Goal: Task Accomplishment & Management: Manage account settings

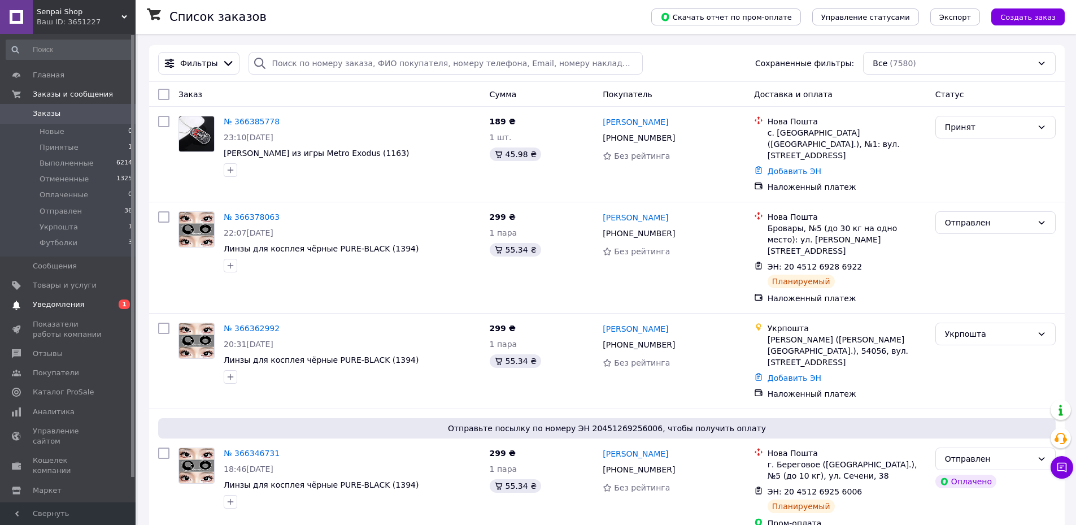
click at [84, 302] on span "Уведомления" at bounding box center [69, 304] width 72 height 10
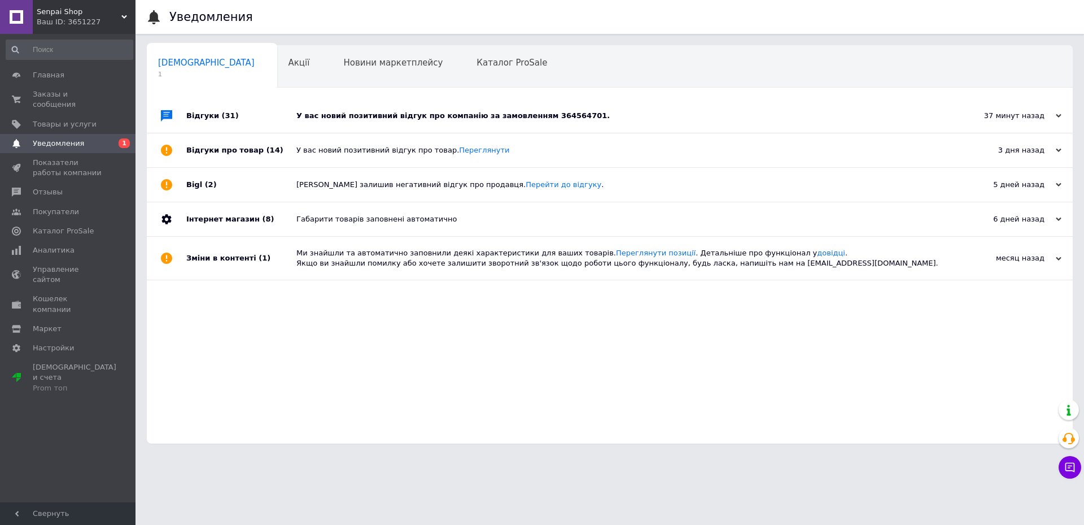
click at [622, 106] on div "У вас новий позитивний відгук про компанію за замовленням 364564701." at bounding box center [623, 116] width 652 height 34
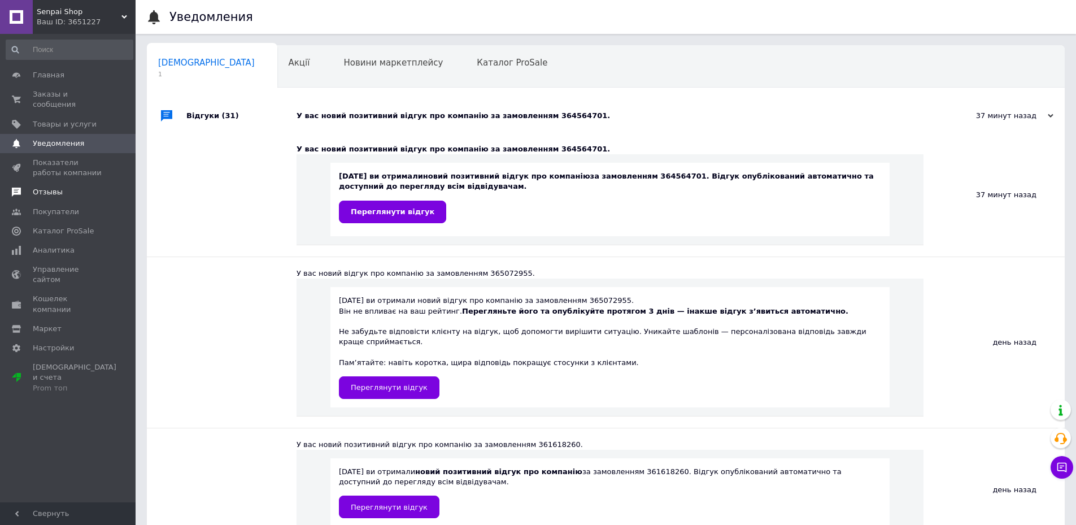
click at [53, 187] on span "Отзывы" at bounding box center [48, 192] width 30 height 10
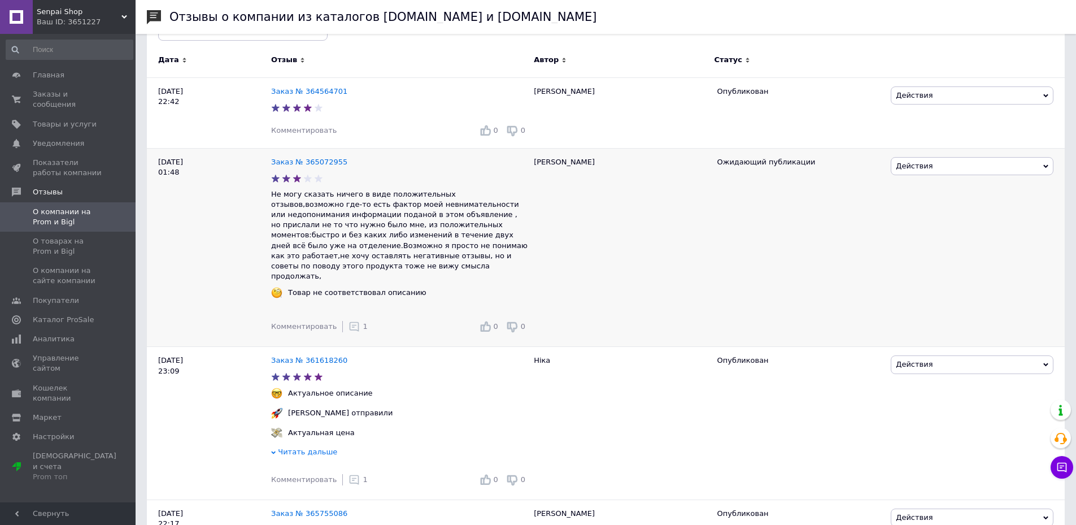
scroll to position [169, 0]
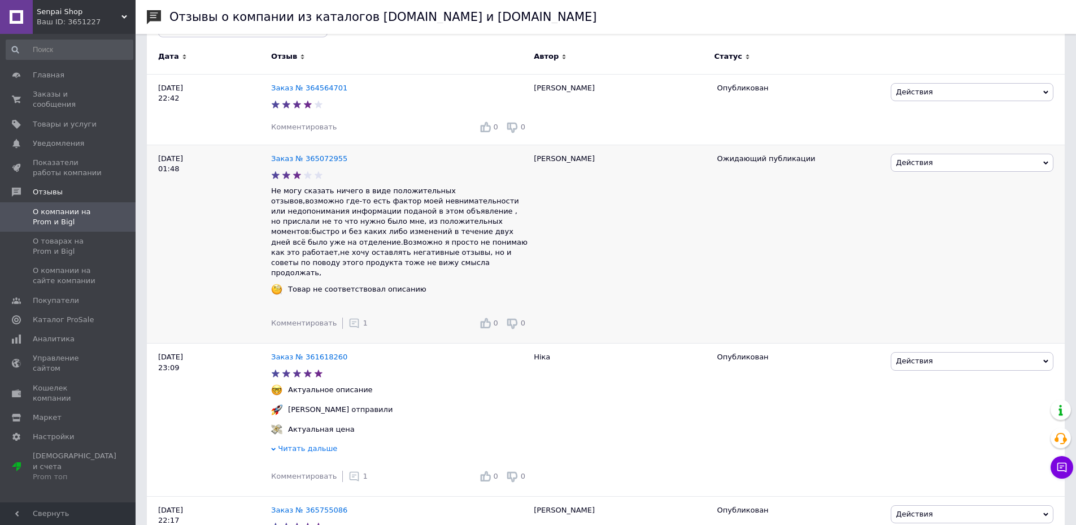
click at [348, 317] on icon at bounding box center [353, 322] width 11 height 11
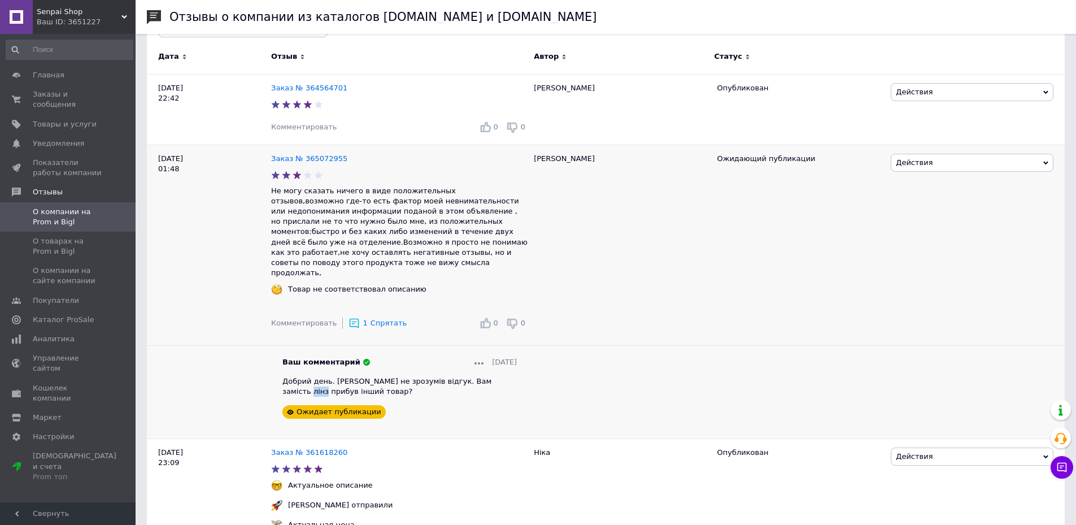
drag, startPoint x: 520, startPoint y: 361, endPoint x: 474, endPoint y: 351, distance: 46.9
click at [489, 357] on div "Ваш комментарий [DATE] Добрий день. [PERSON_NAME] не зрозумів відгук. Вам заміс…" at bounding box center [399, 388] width 257 height 62
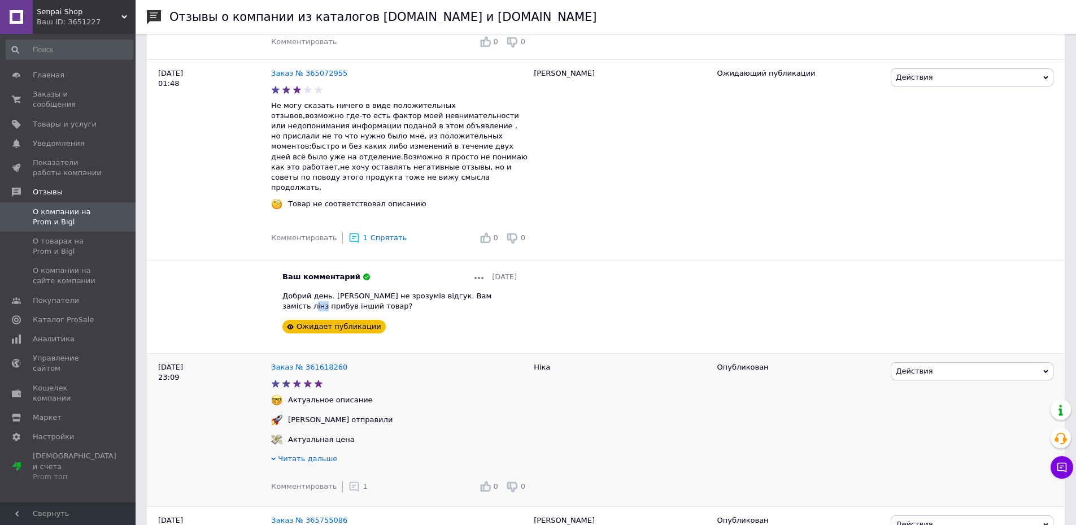
scroll to position [395, 0]
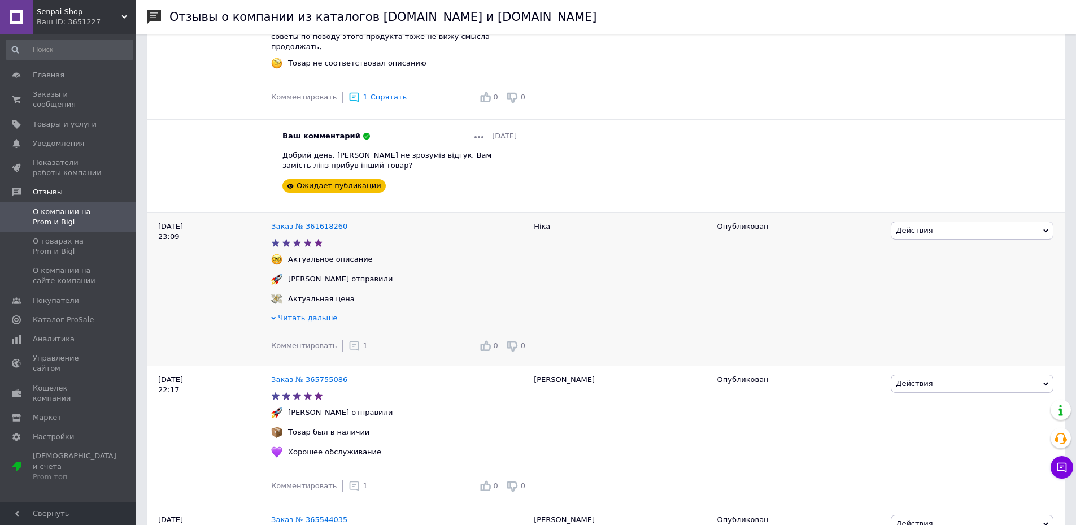
click at [348, 340] on icon at bounding box center [353, 345] width 11 height 11
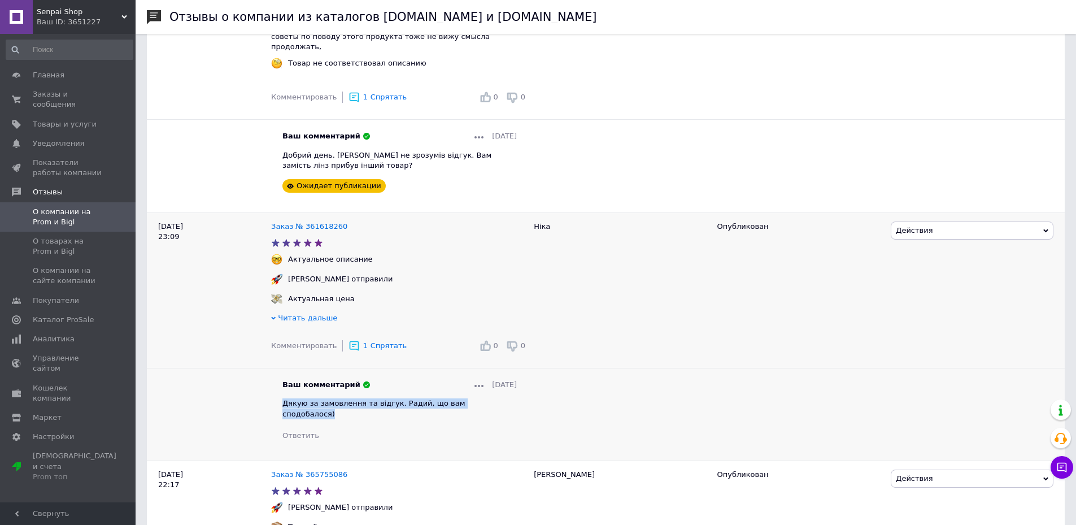
drag, startPoint x: 463, startPoint y: 387, endPoint x: 277, endPoint y: 387, distance: 185.8
click at [277, 387] on div "Ваш комментарий [DATE] Дякую за замовлення та відгук. Радий, що вам сподобалося…" at bounding box center [399, 410] width 257 height 61
copy span "Дякую за замовлення та відгук. Радий, що вам сподобалося)"
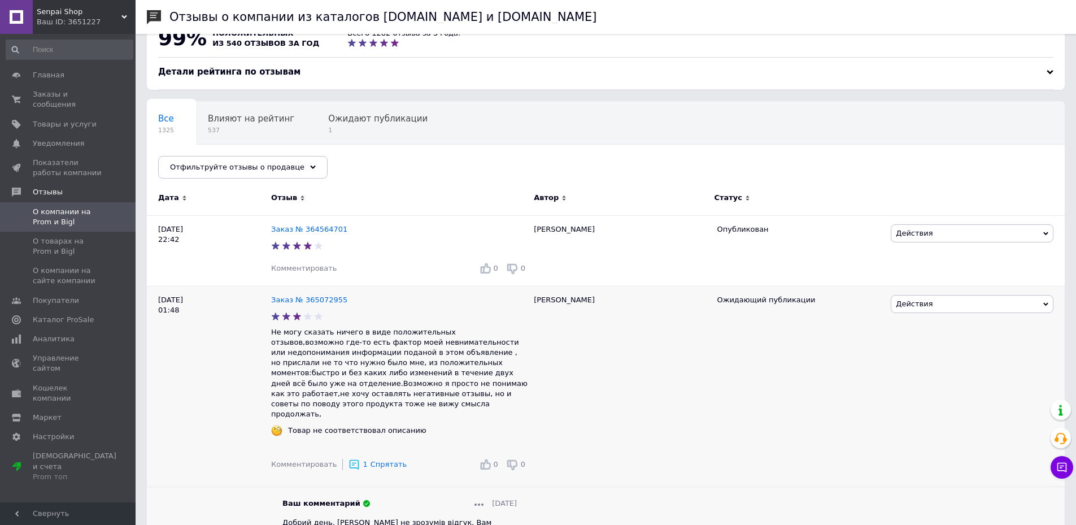
scroll to position [0, 0]
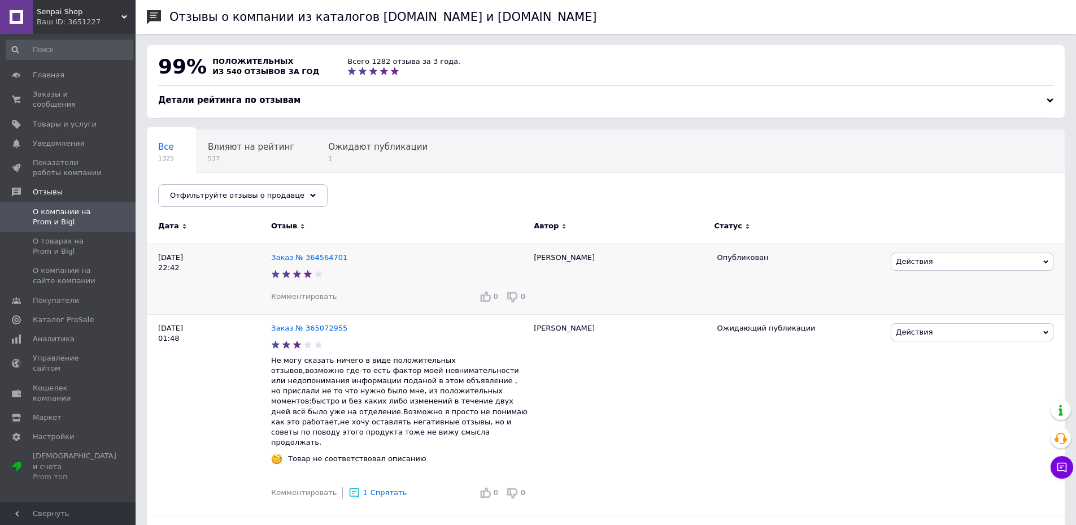
click at [302, 299] on span "Комментировать" at bounding box center [304, 296] width 66 height 8
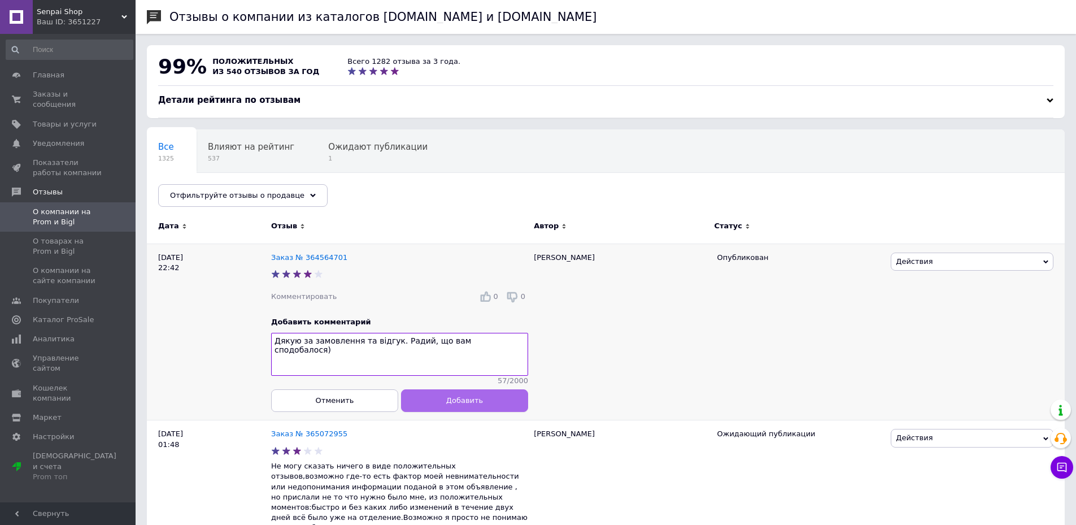
type textarea "Дякую за замовлення та відгук. Радий, що вам сподобалося)"
click at [438, 408] on button "Добавить" at bounding box center [464, 400] width 127 height 23
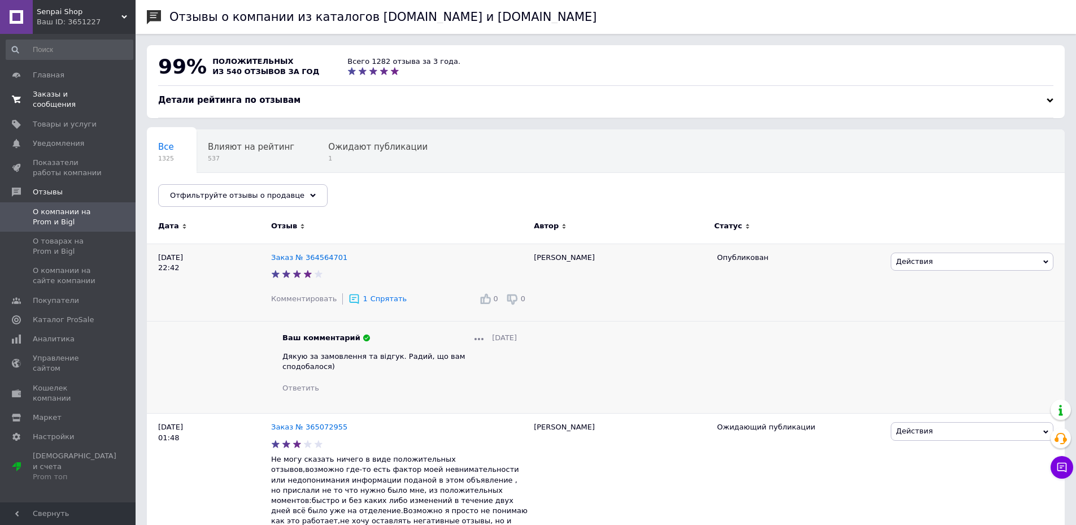
click at [93, 96] on span "Заказы и сообщения" at bounding box center [69, 99] width 72 height 20
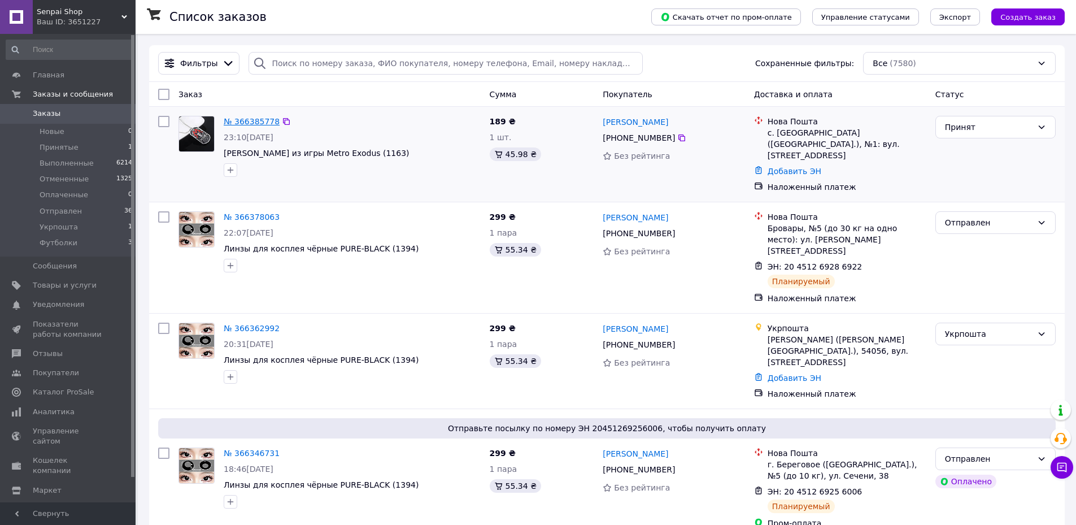
click at [242, 125] on link "№ 366385778" at bounding box center [252, 121] width 56 height 9
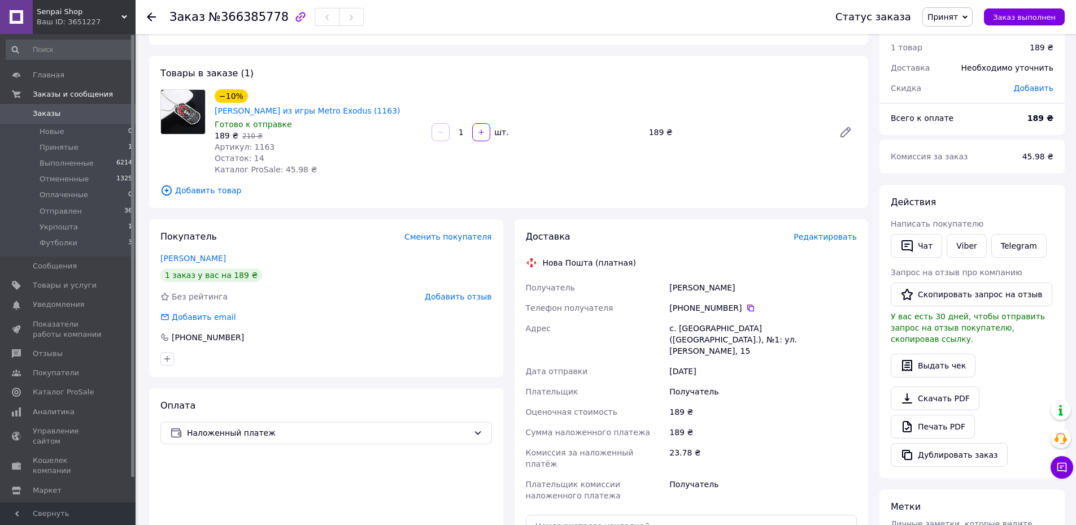
scroll to position [226, 0]
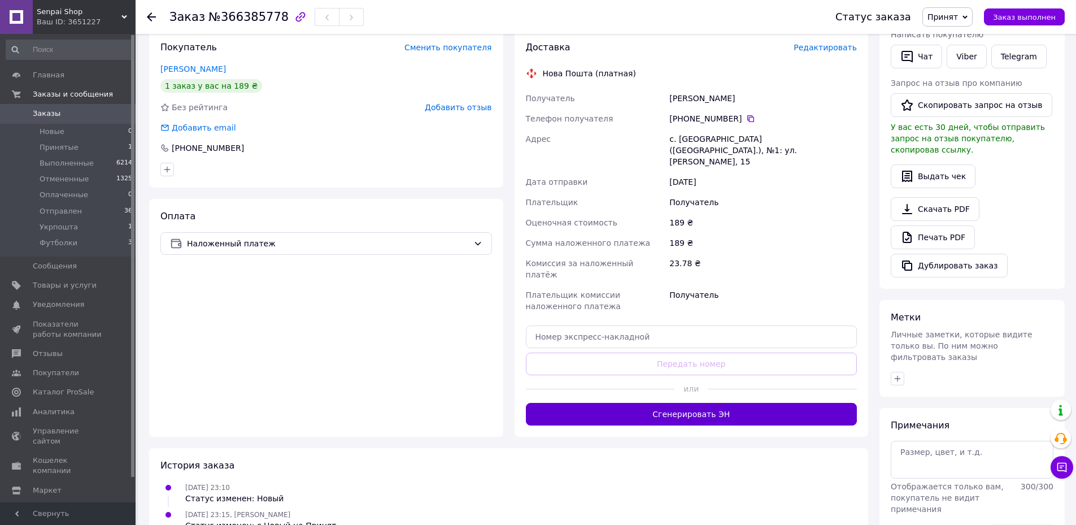
click at [640, 403] on button "Сгенерировать ЭН" at bounding box center [692, 414] width 332 height 23
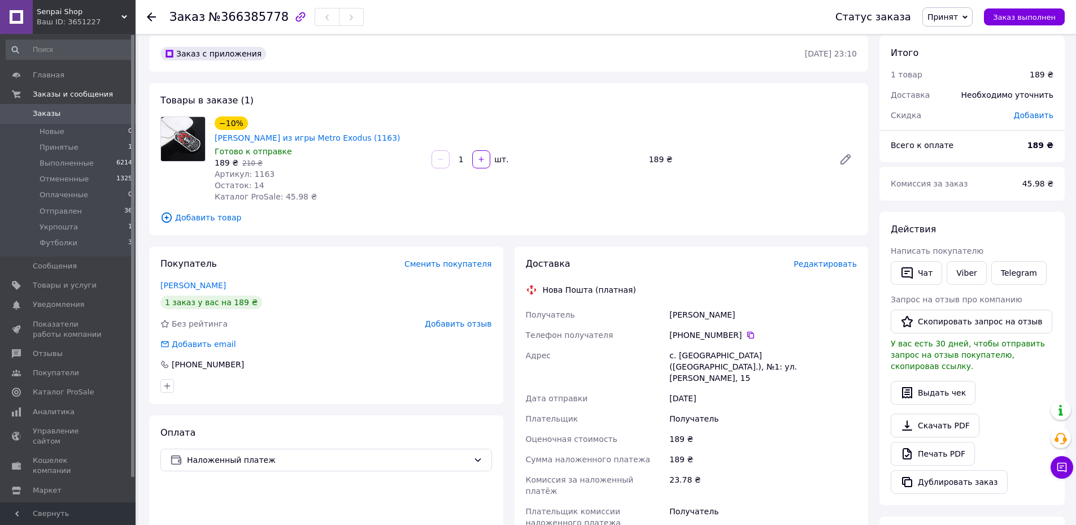
scroll to position [0, 0]
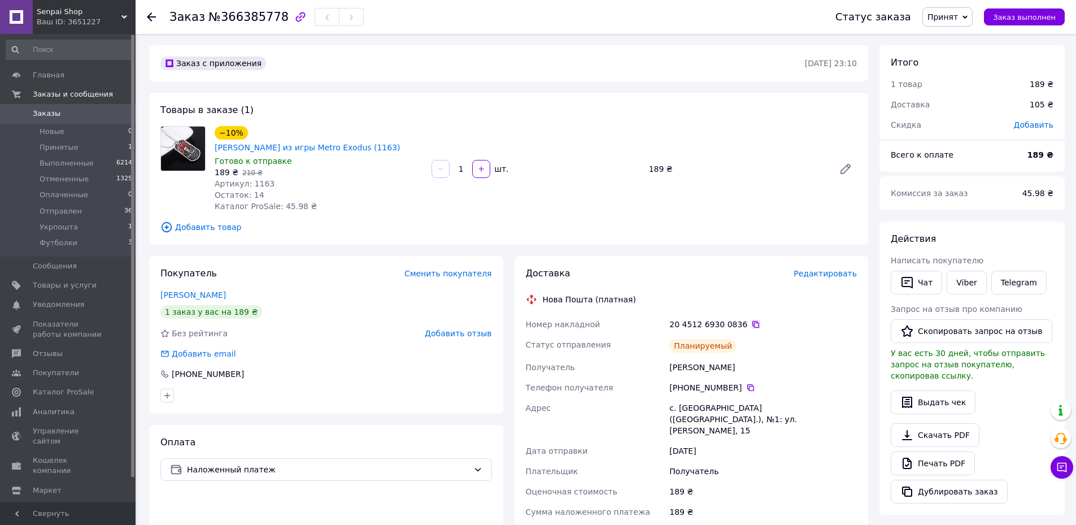
click at [751, 328] on icon at bounding box center [755, 324] width 9 height 9
click at [958, 16] on span "Принят" at bounding box center [942, 16] width 30 height 9
click at [967, 94] on li "Отправлен" at bounding box center [953, 90] width 60 height 17
